Goal: Task Accomplishment & Management: Manage account settings

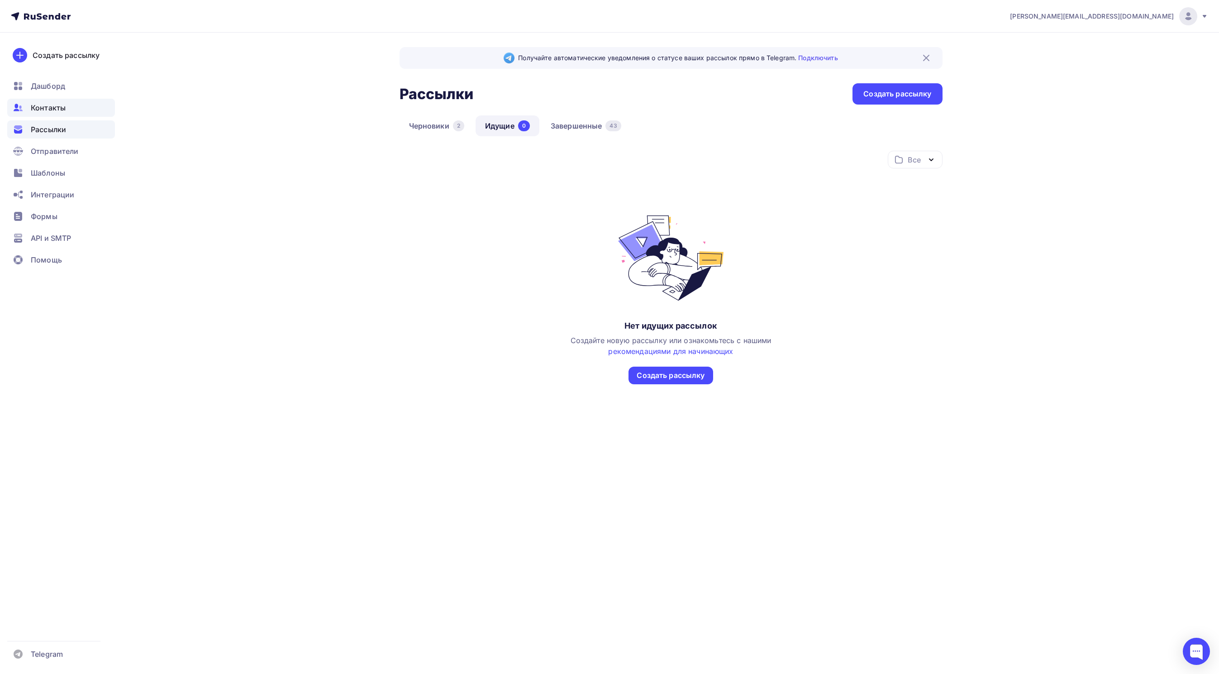
click at [42, 108] on span "Контакты" at bounding box center [48, 107] width 35 height 11
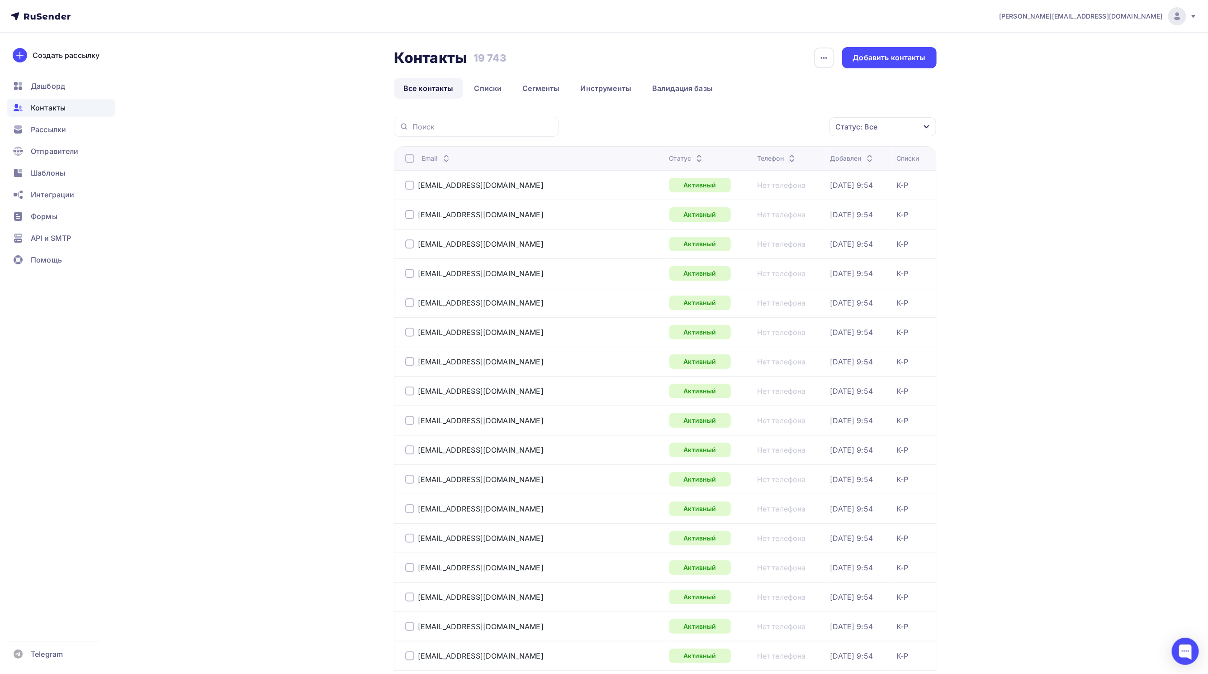
click at [931, 122] on div "Статус: Все" at bounding box center [883, 126] width 107 height 19
click at [786, 217] on div at bounding box center [785, 215] width 9 height 9
click at [783, 235] on div at bounding box center [785, 233] width 9 height 9
click at [788, 248] on div at bounding box center [785, 251] width 9 height 9
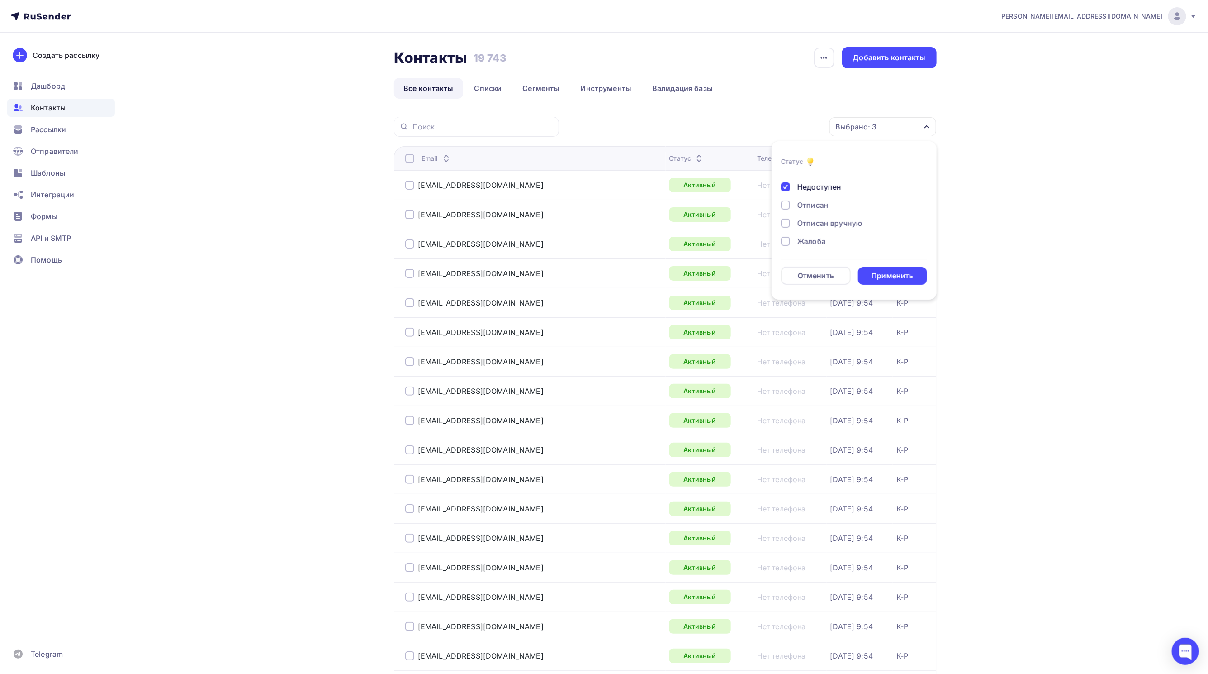
click at [790, 242] on div at bounding box center [785, 241] width 9 height 9
drag, startPoint x: 783, startPoint y: 224, endPoint x: 783, endPoint y: 218, distance: 5.4
click at [783, 223] on div at bounding box center [785, 222] width 9 height 9
click at [785, 201] on div at bounding box center [785, 204] width 9 height 9
click at [899, 274] on div "Применить" at bounding box center [893, 275] width 42 height 10
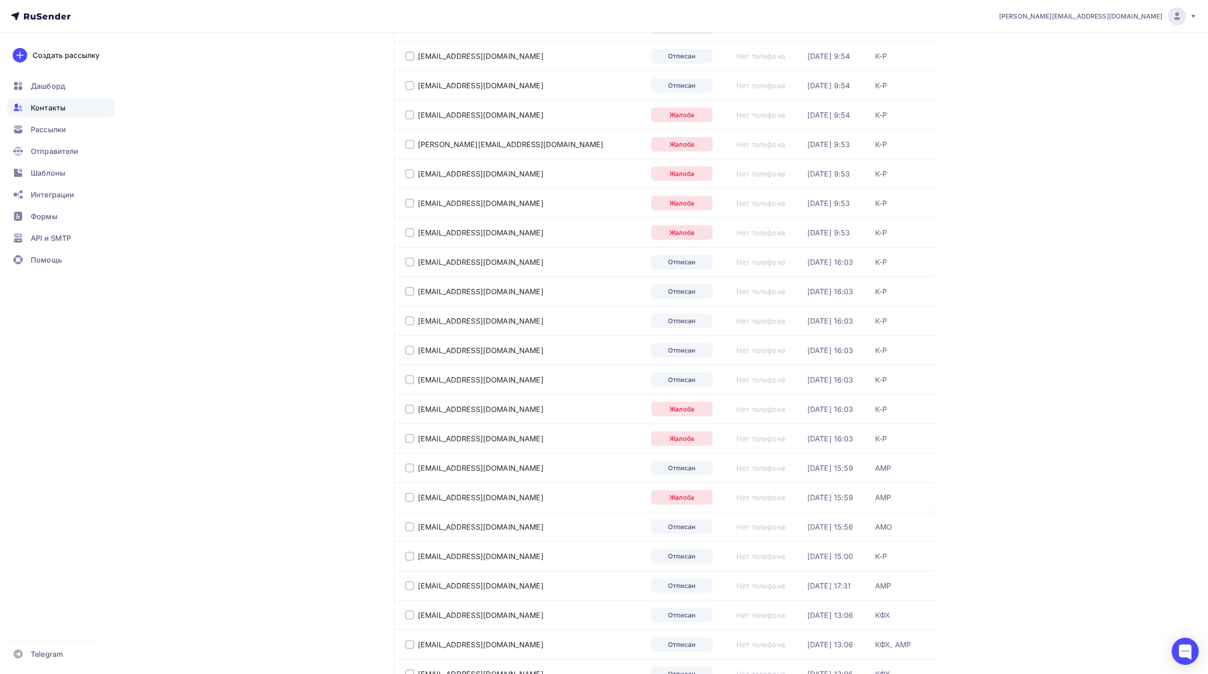
scroll to position [0, 0]
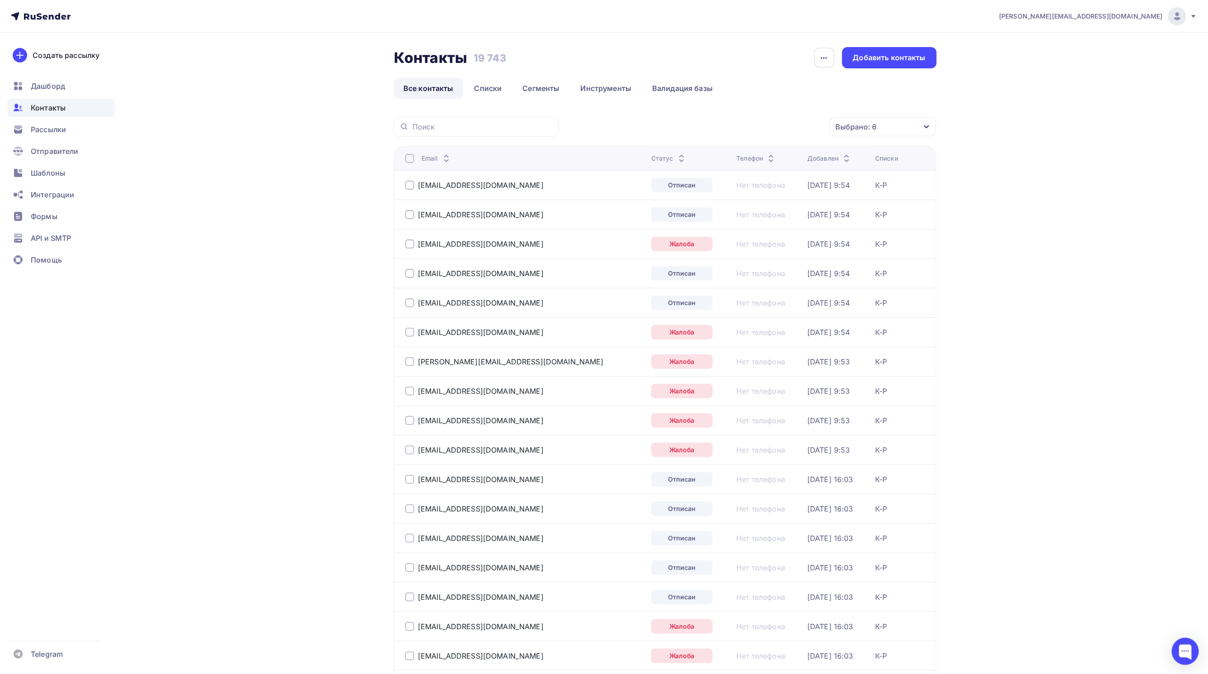
click at [410, 159] on div at bounding box center [409, 158] width 9 height 9
click at [750, 128] on div "Действие" at bounding box center [761, 127] width 119 height 18
click at [741, 193] on div "Удалить" at bounding box center [728, 190] width 30 height 11
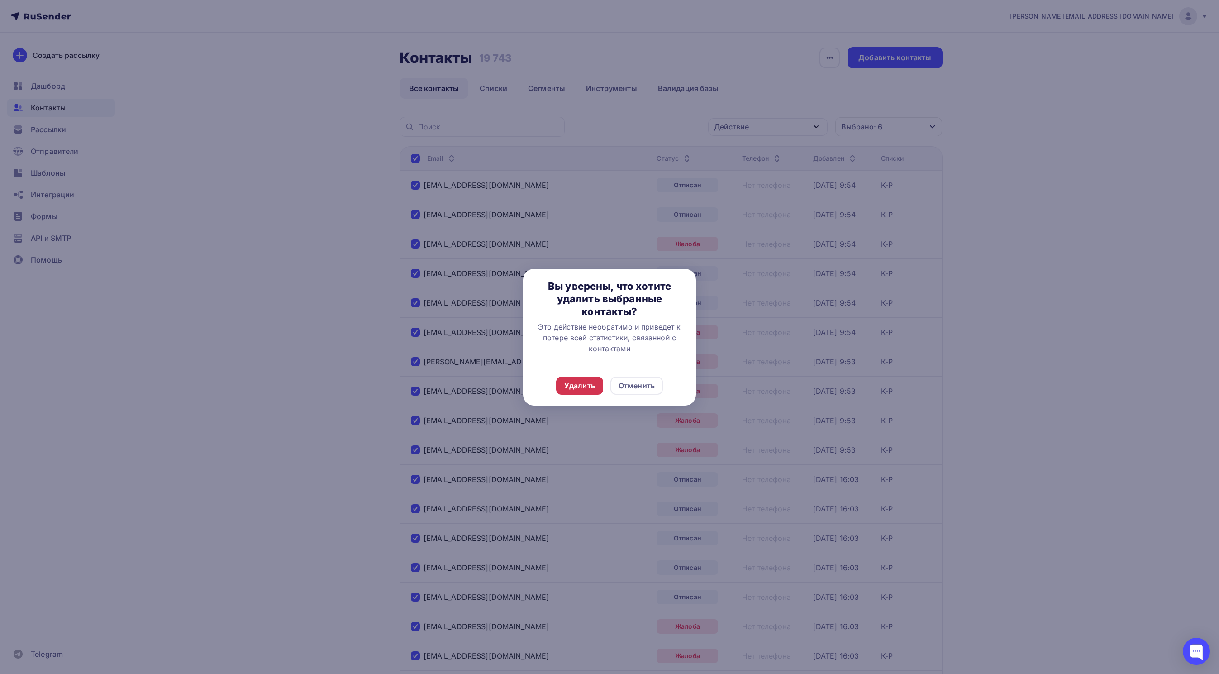
click at [583, 389] on div "Удалить" at bounding box center [579, 385] width 31 height 11
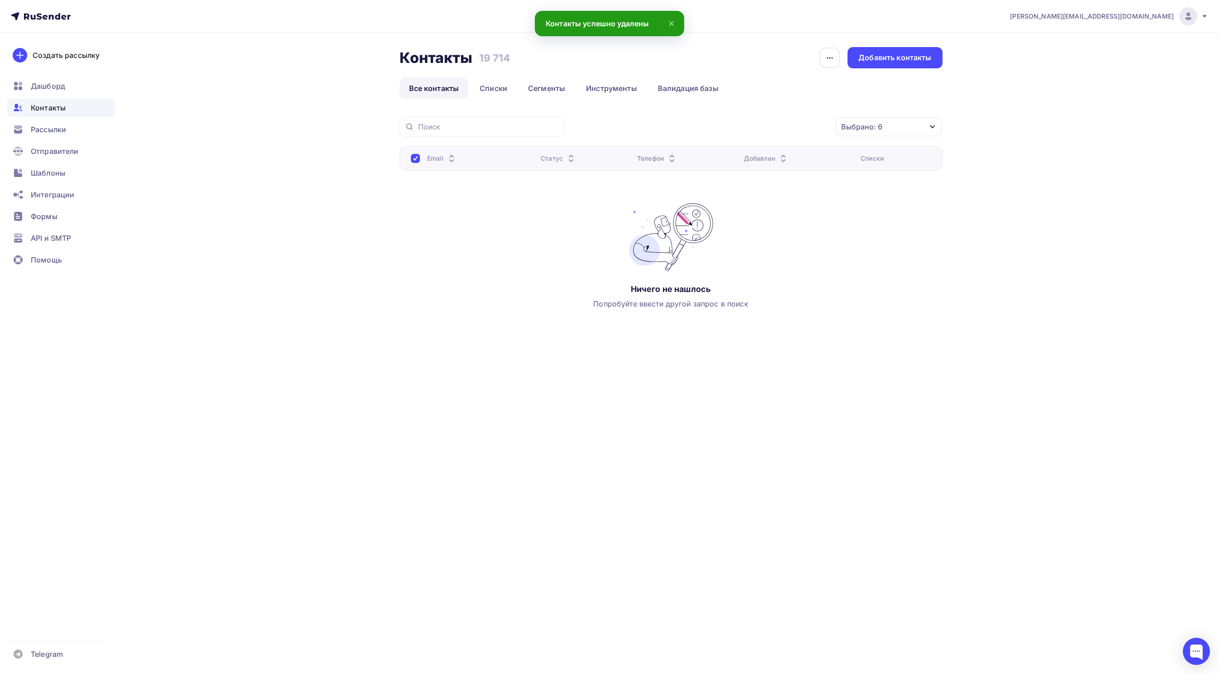
click at [934, 348] on div "Выбрано: 6 Статус Новый Активный Не существует Переполнен Недоступен Отписан От…" at bounding box center [670, 233] width 543 height 233
click at [44, 81] on span "Дашборд" at bounding box center [48, 86] width 34 height 11
